Goal: Check status: Check status

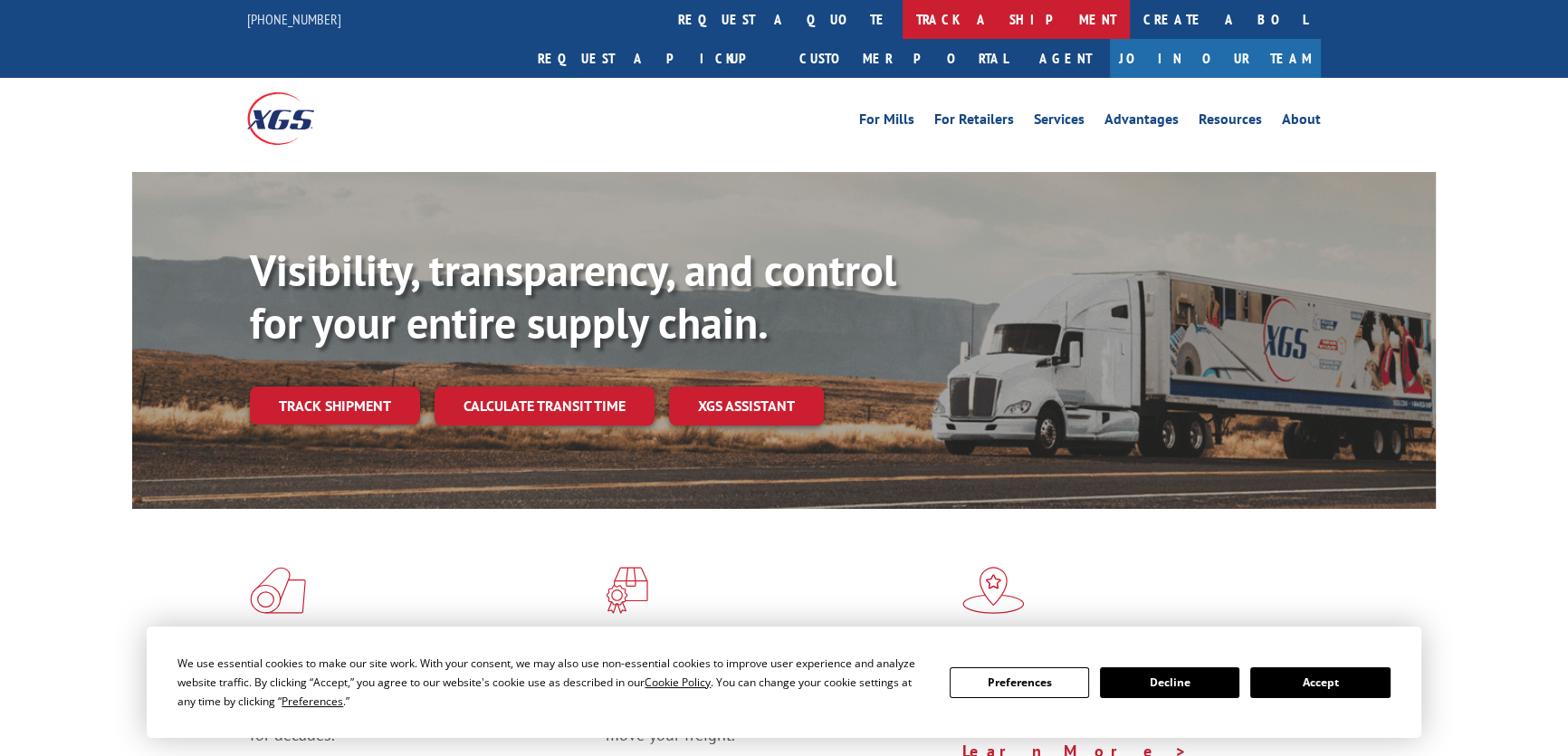
click at [902, 34] on link "track a shipment" at bounding box center [1015, 19] width 227 height 39
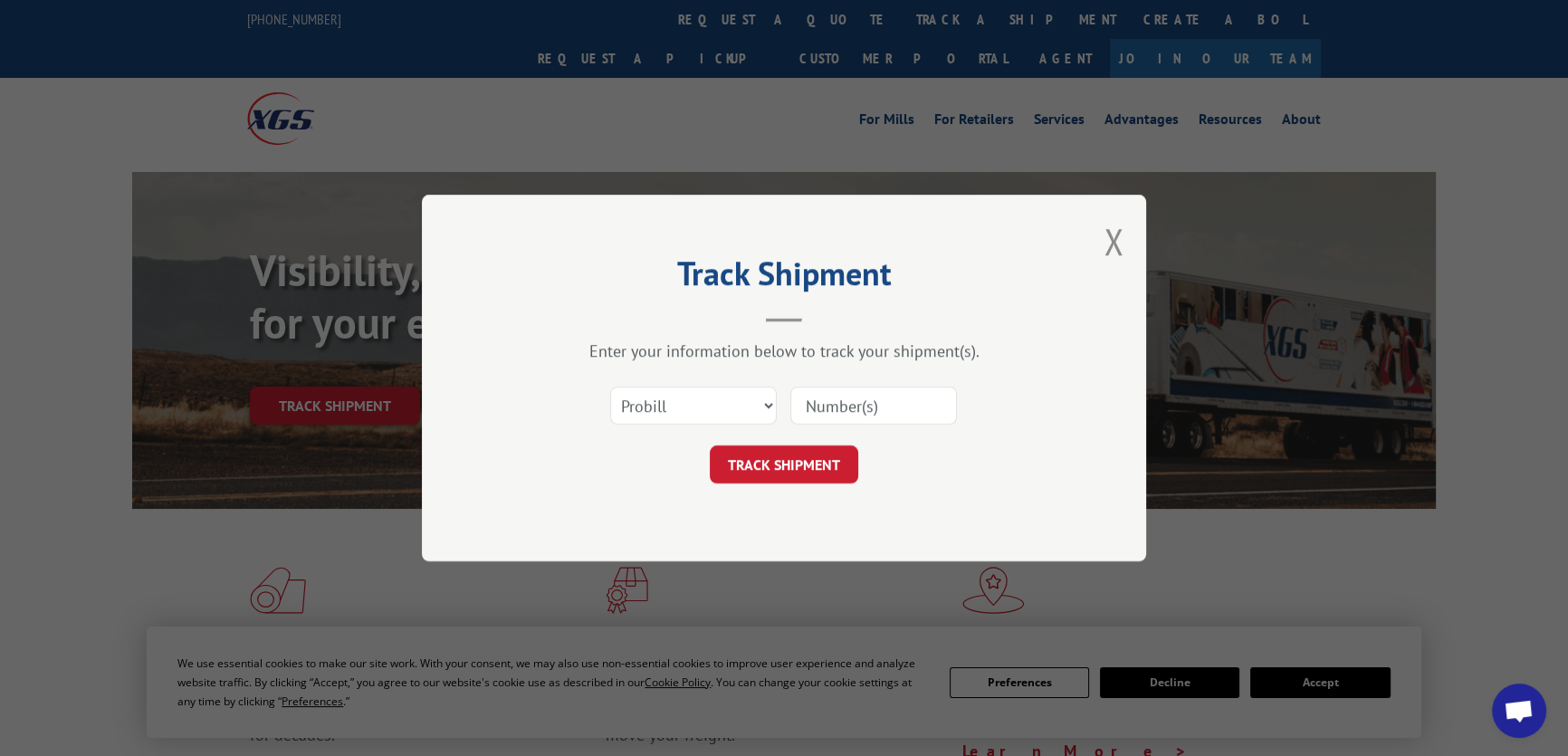
click at [867, 414] on input at bounding box center [873, 405] width 167 height 38
paste input "2853732"
type input "2853732"
click at [841, 450] on button "TRACK SHIPMENT" at bounding box center [784, 464] width 148 height 38
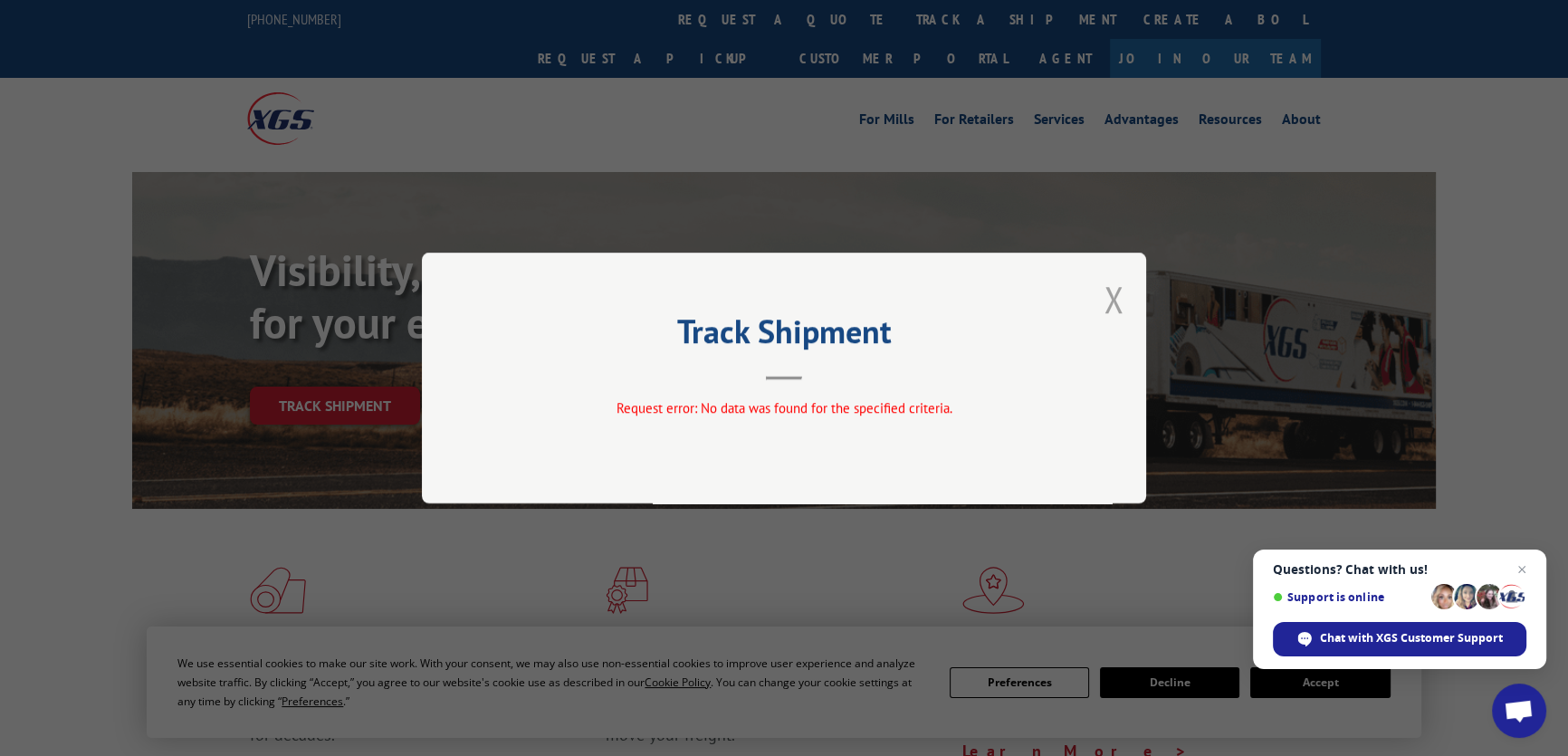
click at [1110, 306] on button "Close modal" at bounding box center [1113, 299] width 20 height 48
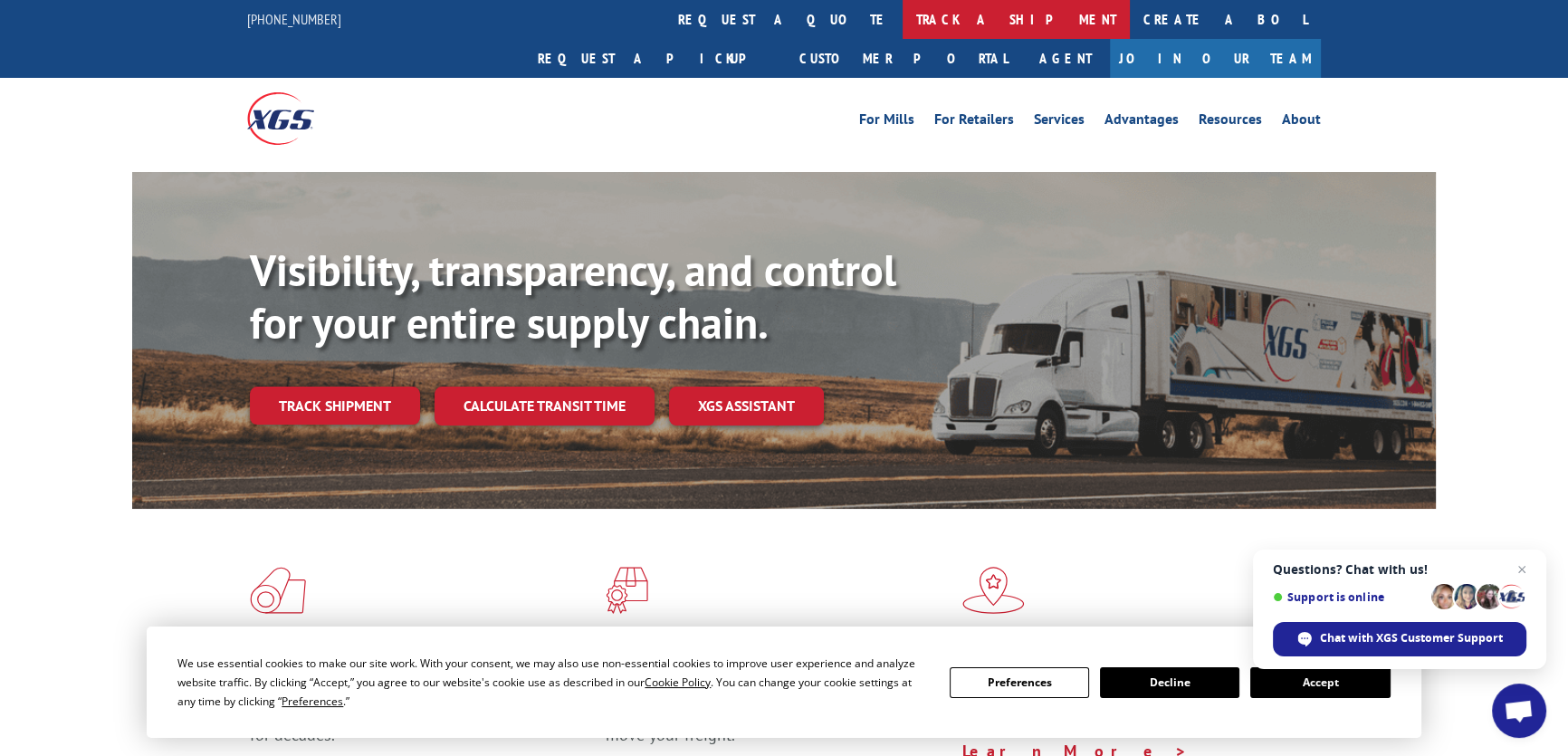
click at [902, 31] on link "track a shipment" at bounding box center [1015, 19] width 227 height 39
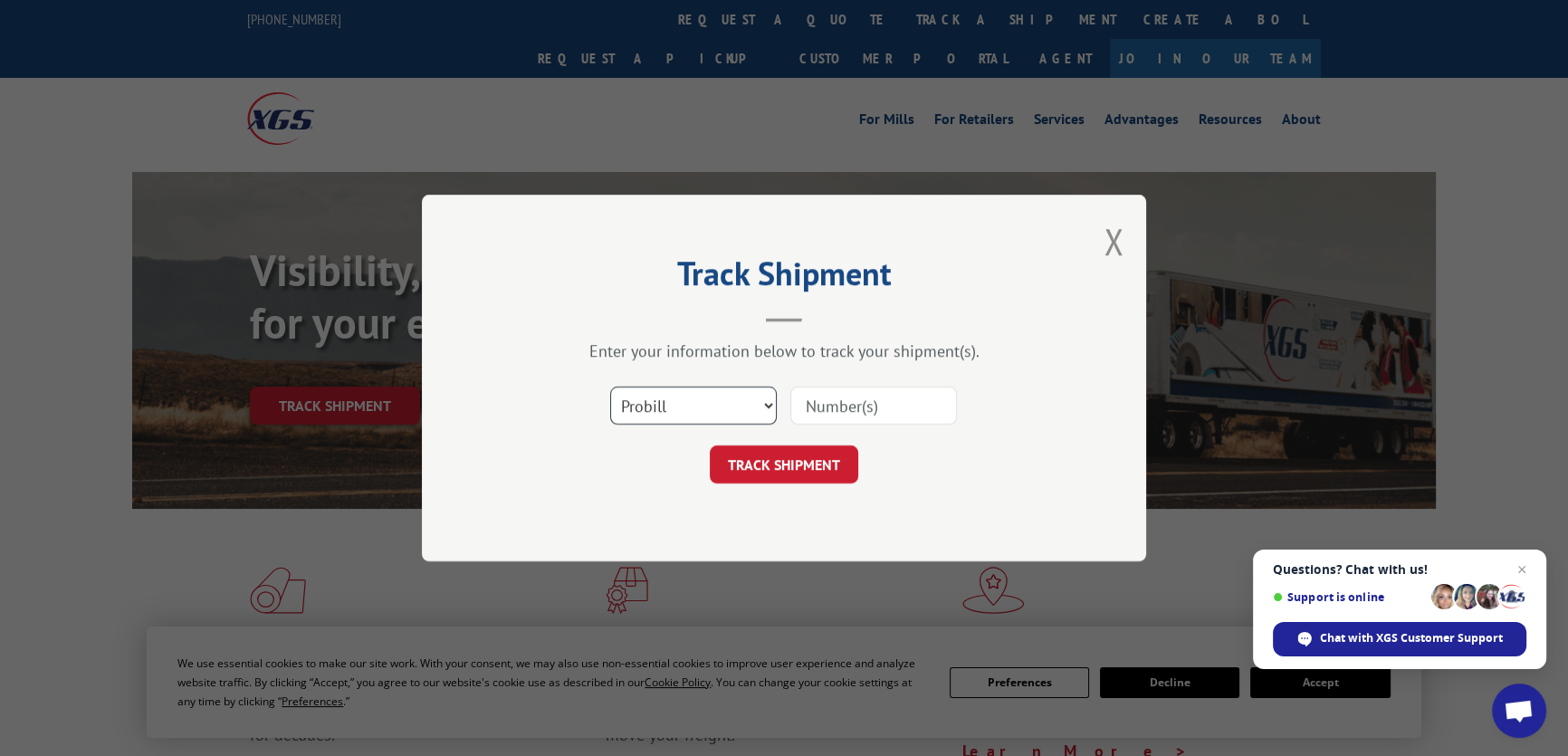
click at [716, 397] on select "Select category... Probill BOL PO" at bounding box center [693, 405] width 167 height 38
select select "bol"
click at [610, 386] on select "Select category... Probill BOL PO" at bounding box center [693, 405] width 167 height 38
click at [810, 413] on input at bounding box center [873, 405] width 167 height 38
paste input "2853732"
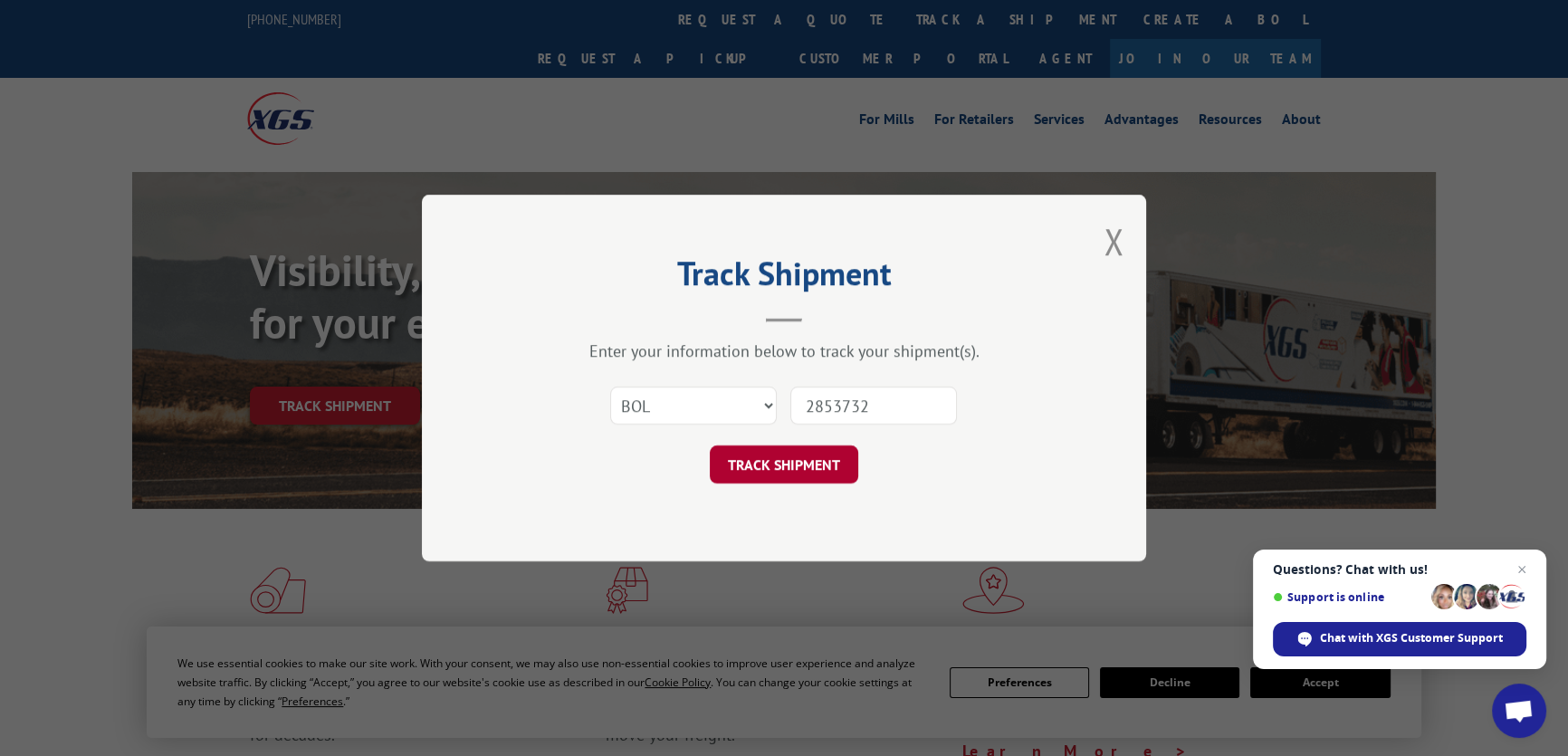
type input "2853732"
click at [812, 462] on button "TRACK SHIPMENT" at bounding box center [784, 464] width 148 height 38
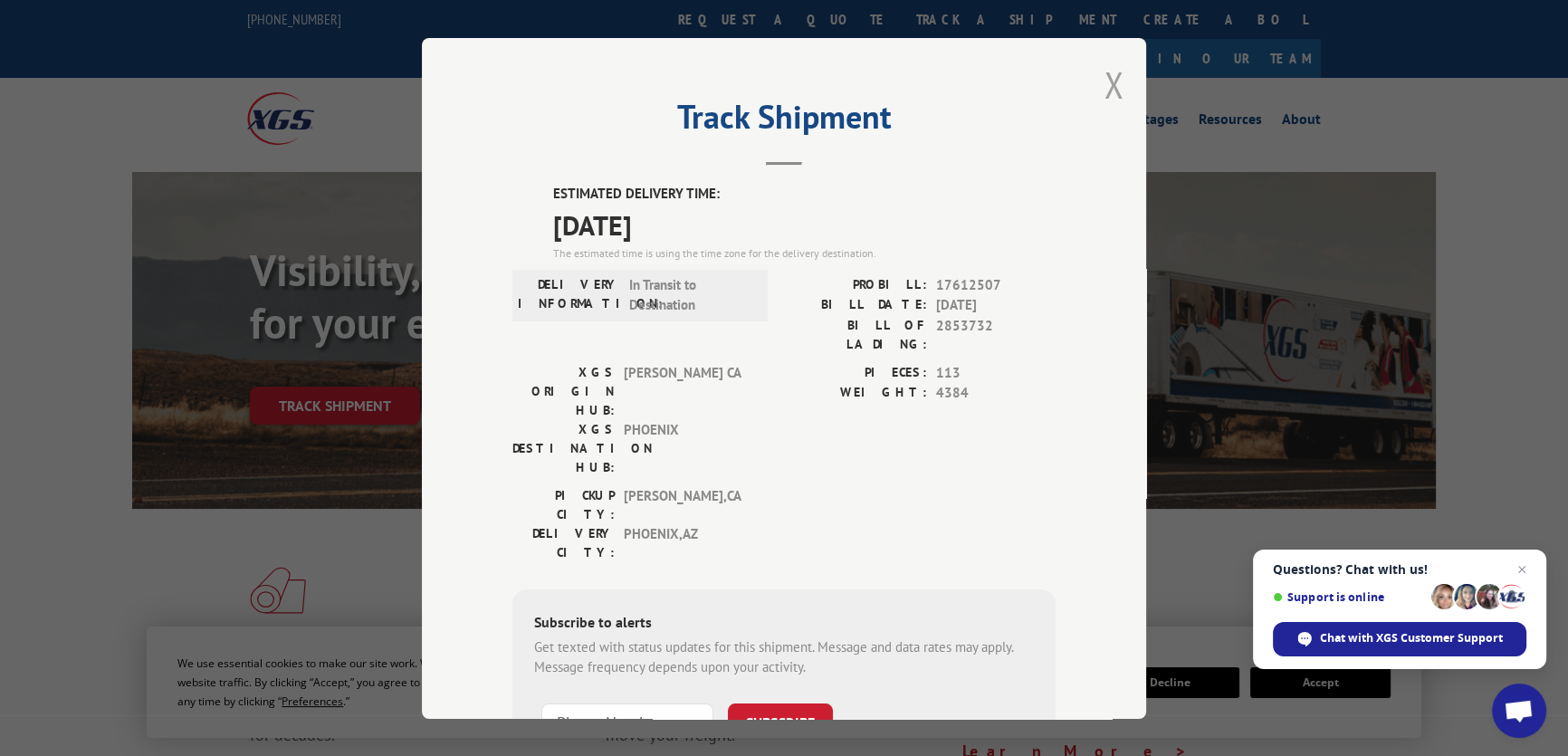
click at [1103, 93] on button "Close modal" at bounding box center [1113, 84] width 20 height 48
